Goal: Task Accomplishment & Management: Manage account settings

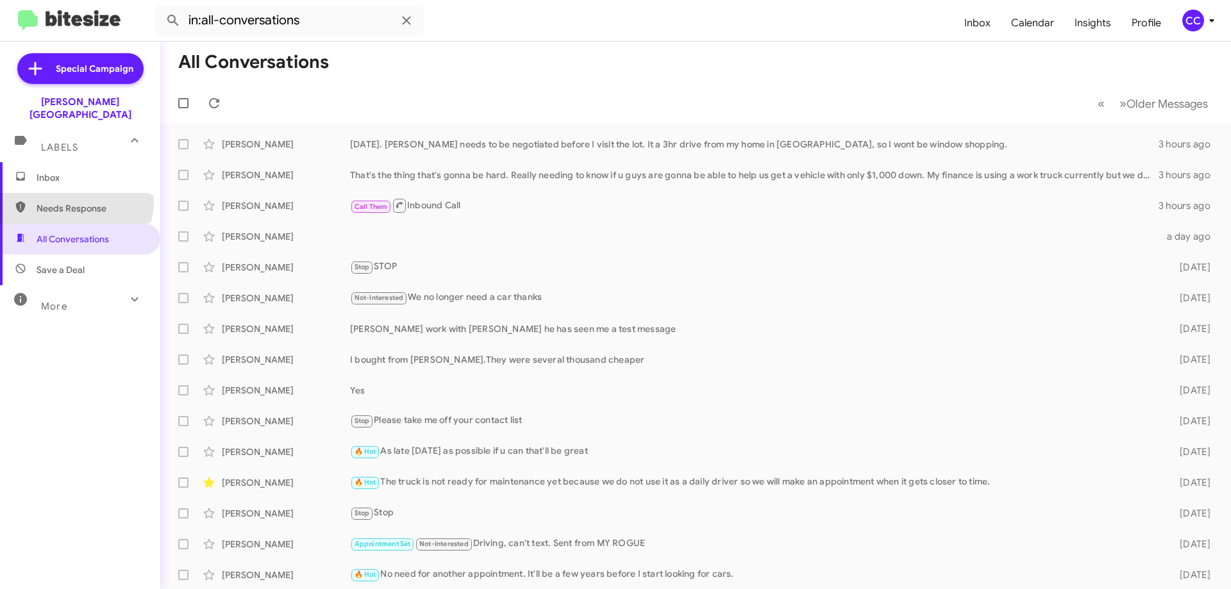
click at [73, 193] on span "Needs Response" at bounding box center [80, 208] width 160 height 31
type input "in:needs-response"
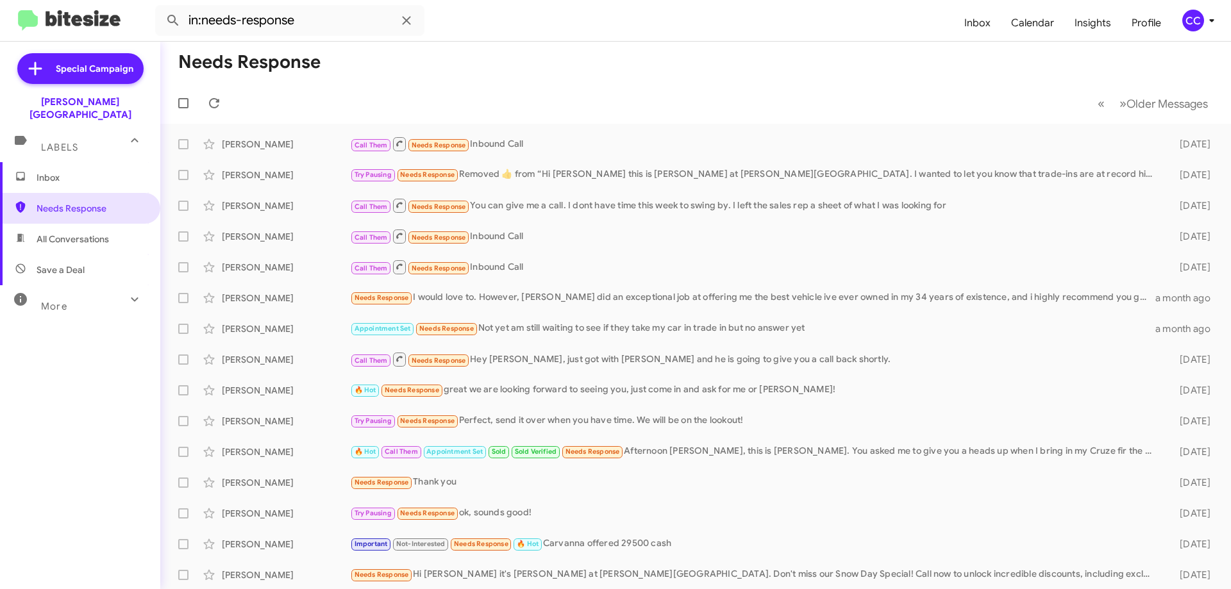
click at [46, 171] on span "Inbox" at bounding box center [91, 177] width 109 height 13
